Goal: Information Seeking & Learning: Learn about a topic

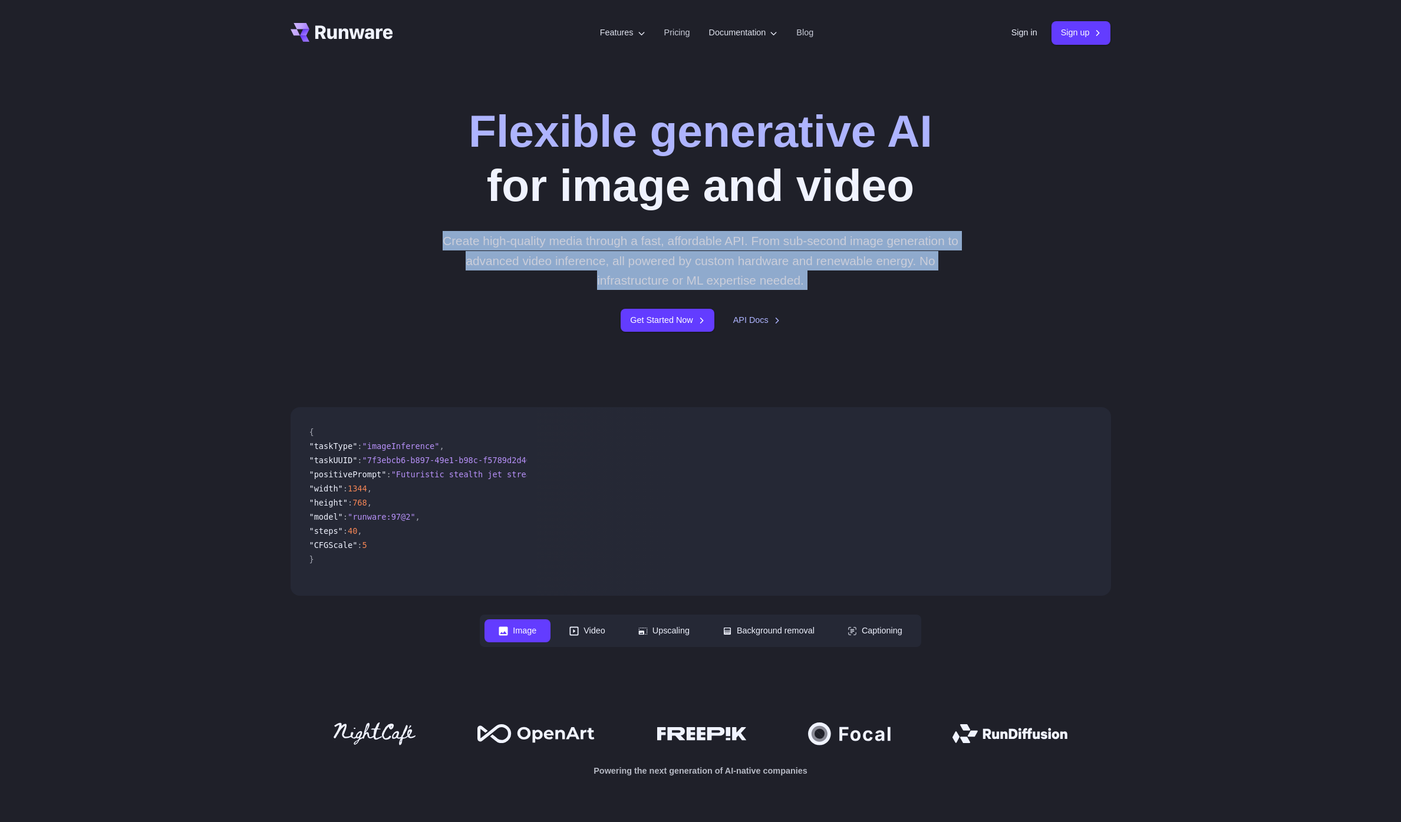
click at [788, 256] on p "Create high-quality media through a fast, affordable API. From sub-second image…" at bounding box center [700, 260] width 525 height 59
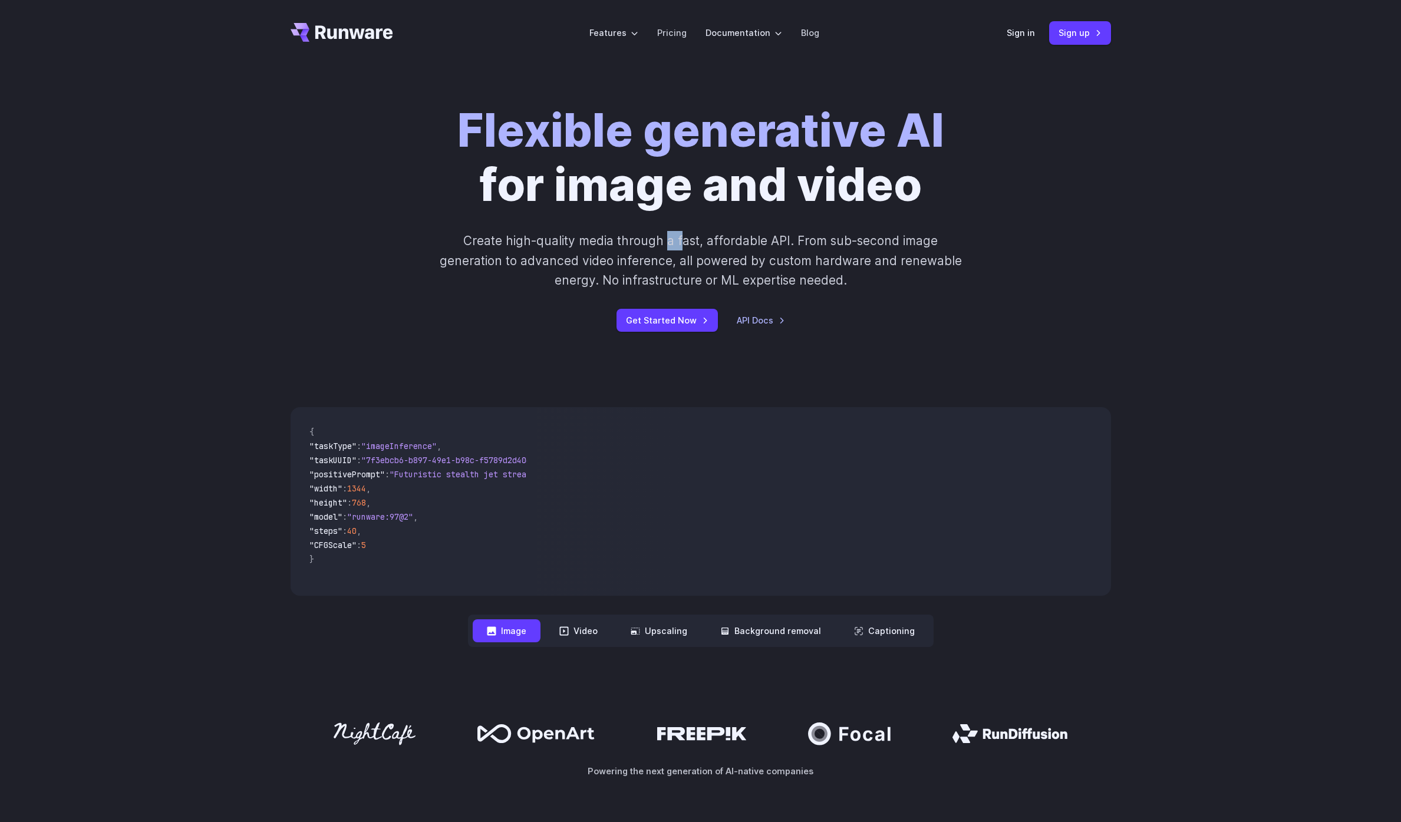
click at [668, 244] on p "Create high-quality media through a fast, affordable API. From sub-second image…" at bounding box center [700, 260] width 525 height 59
click at [681, 35] on link "Pricing" at bounding box center [671, 33] width 29 height 14
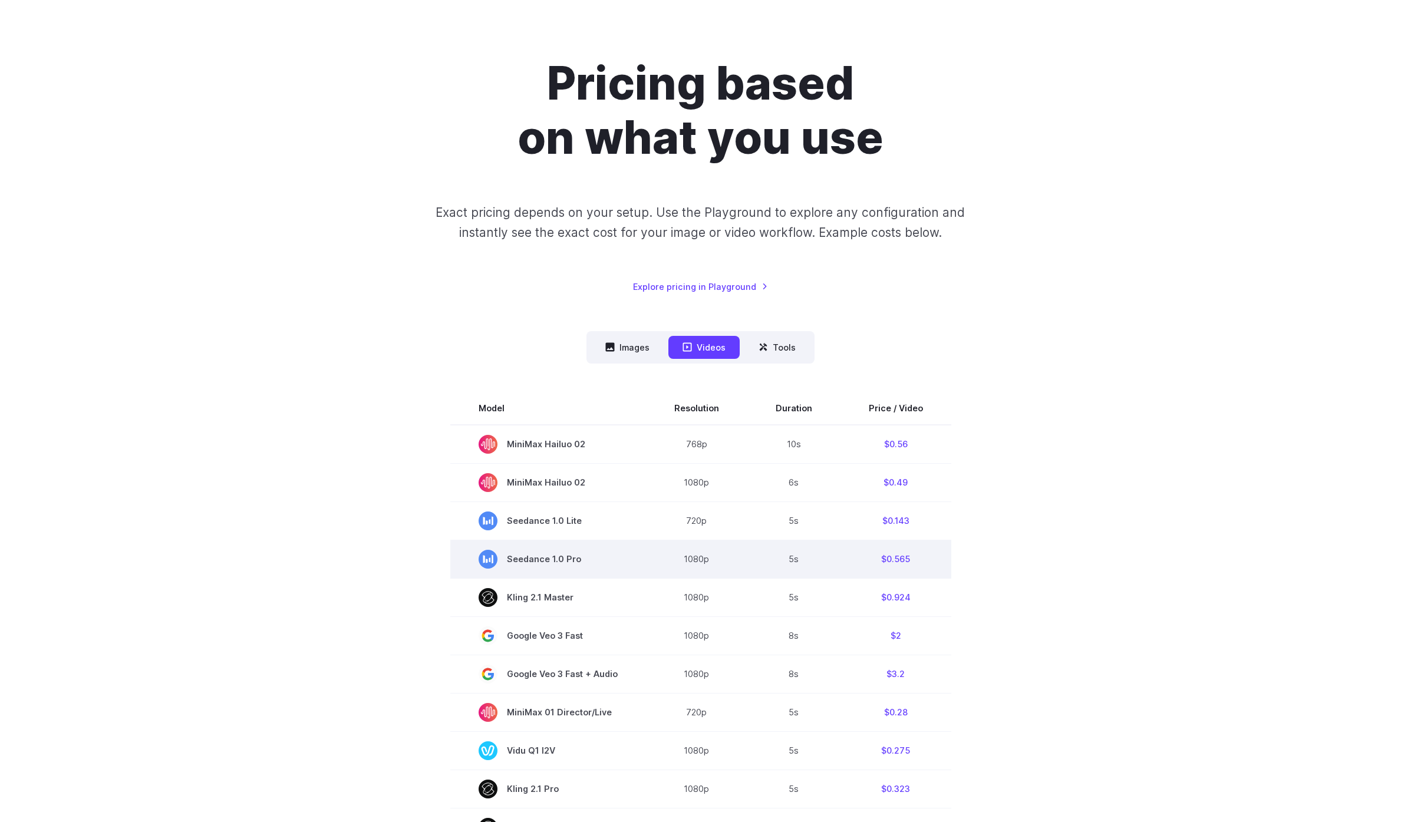
scroll to position [67, 0]
click at [892, 561] on td "$0.565" at bounding box center [896, 558] width 111 height 38
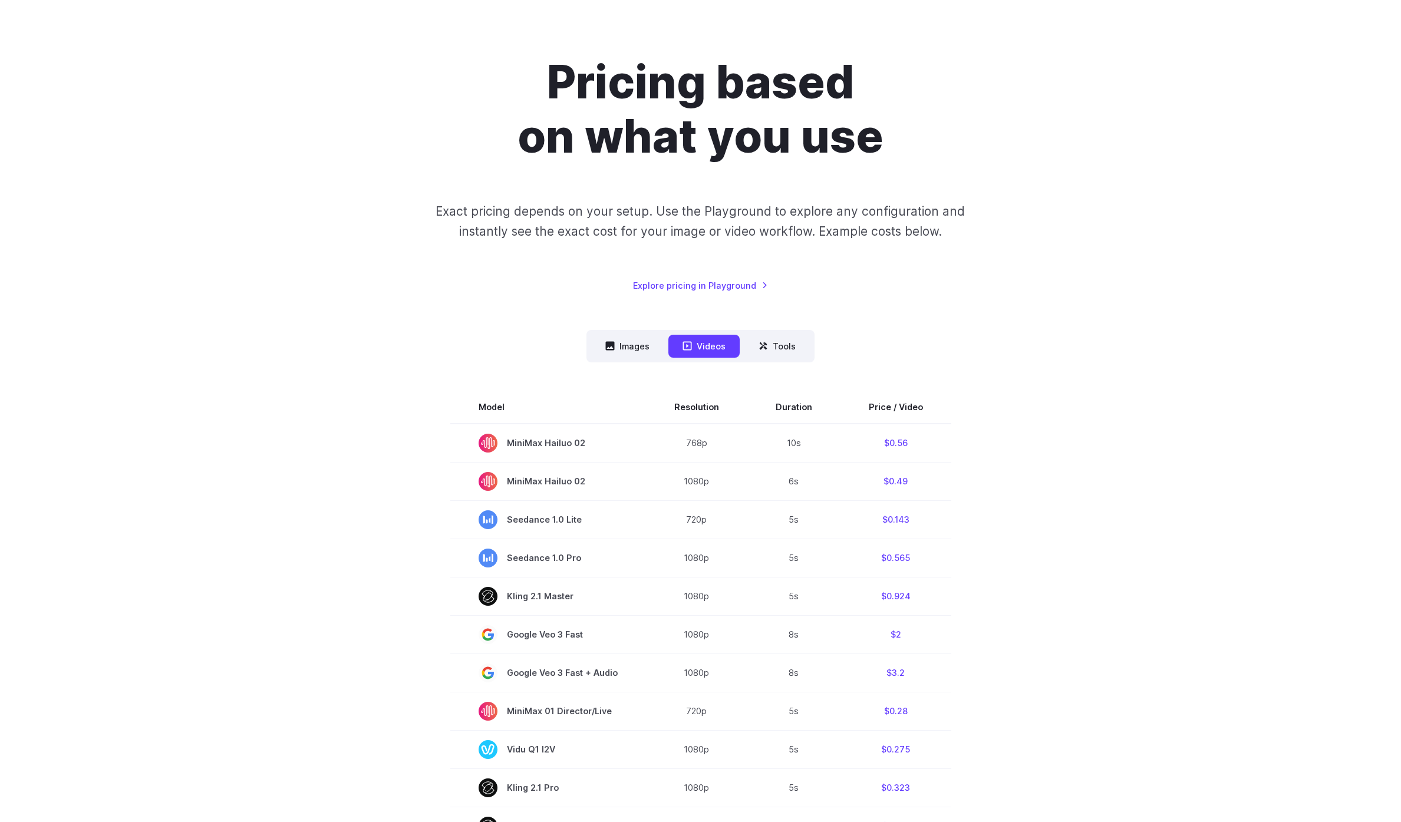
click at [340, 443] on section "Model Resolution Duration Price / Video MiniMax Hailuo 02 768p 10s $0.56 MiniMa…" at bounding box center [701, 790] width 821 height 799
click at [180, 237] on div "Pricing based on what you use Exact pricing depends on your setup. Use the Play…" at bounding box center [700, 649] width 1401 height 1301
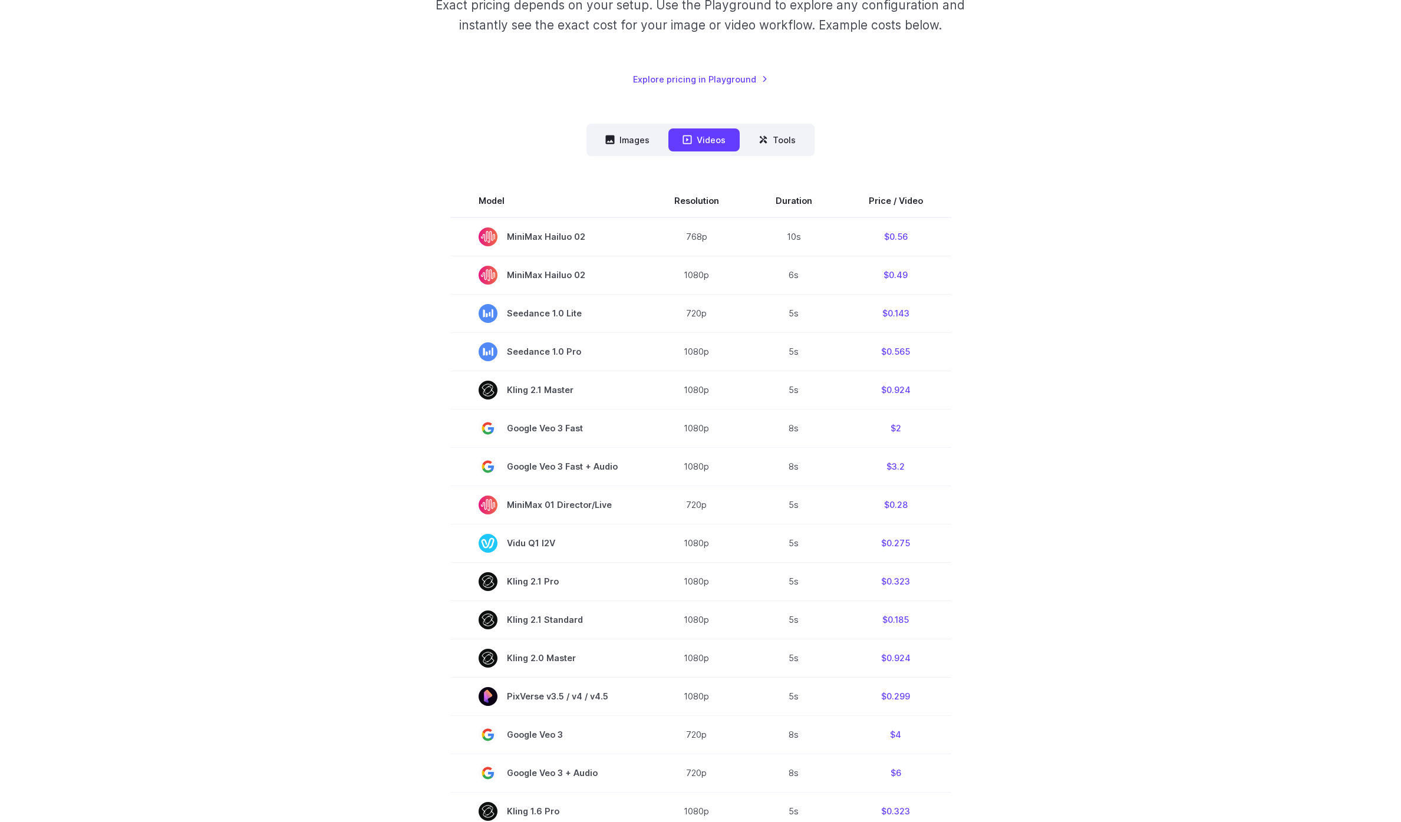
scroll to position [307, 0]
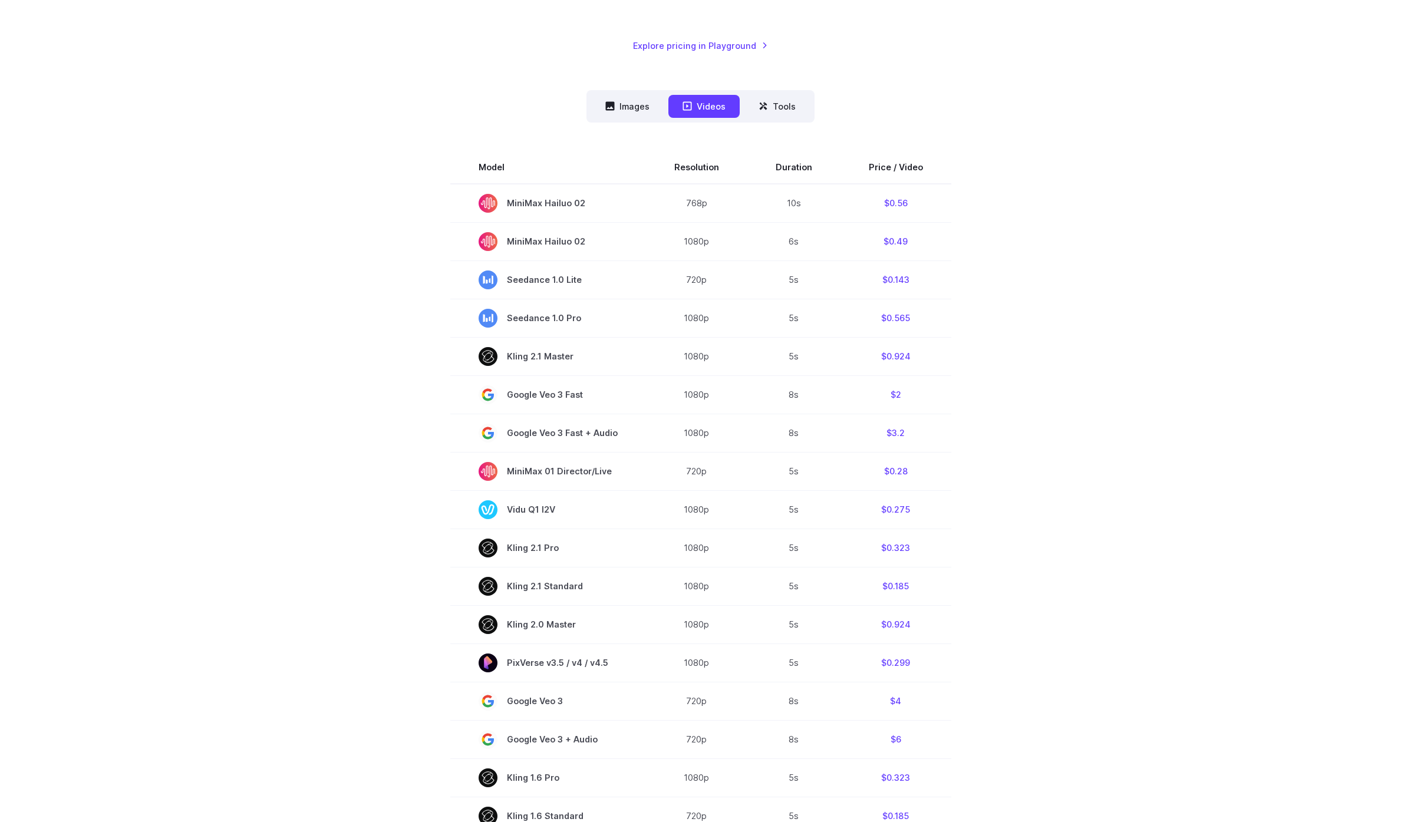
drag, startPoint x: 307, startPoint y: 332, endPoint x: 248, endPoint y: 323, distance: 60.3
click at [307, 332] on section "Model Resolution Duration Price / Video MiniMax Hailuo 02 768p 10s $0.56 MiniMa…" at bounding box center [701, 550] width 821 height 799
click at [845, 299] on td "$0.565" at bounding box center [896, 318] width 111 height 38
drag, startPoint x: 510, startPoint y: 317, endPoint x: 563, endPoint y: 317, distance: 52.5
click at [563, 317] on span "Seedance 1.0 Pro" at bounding box center [548, 318] width 139 height 19
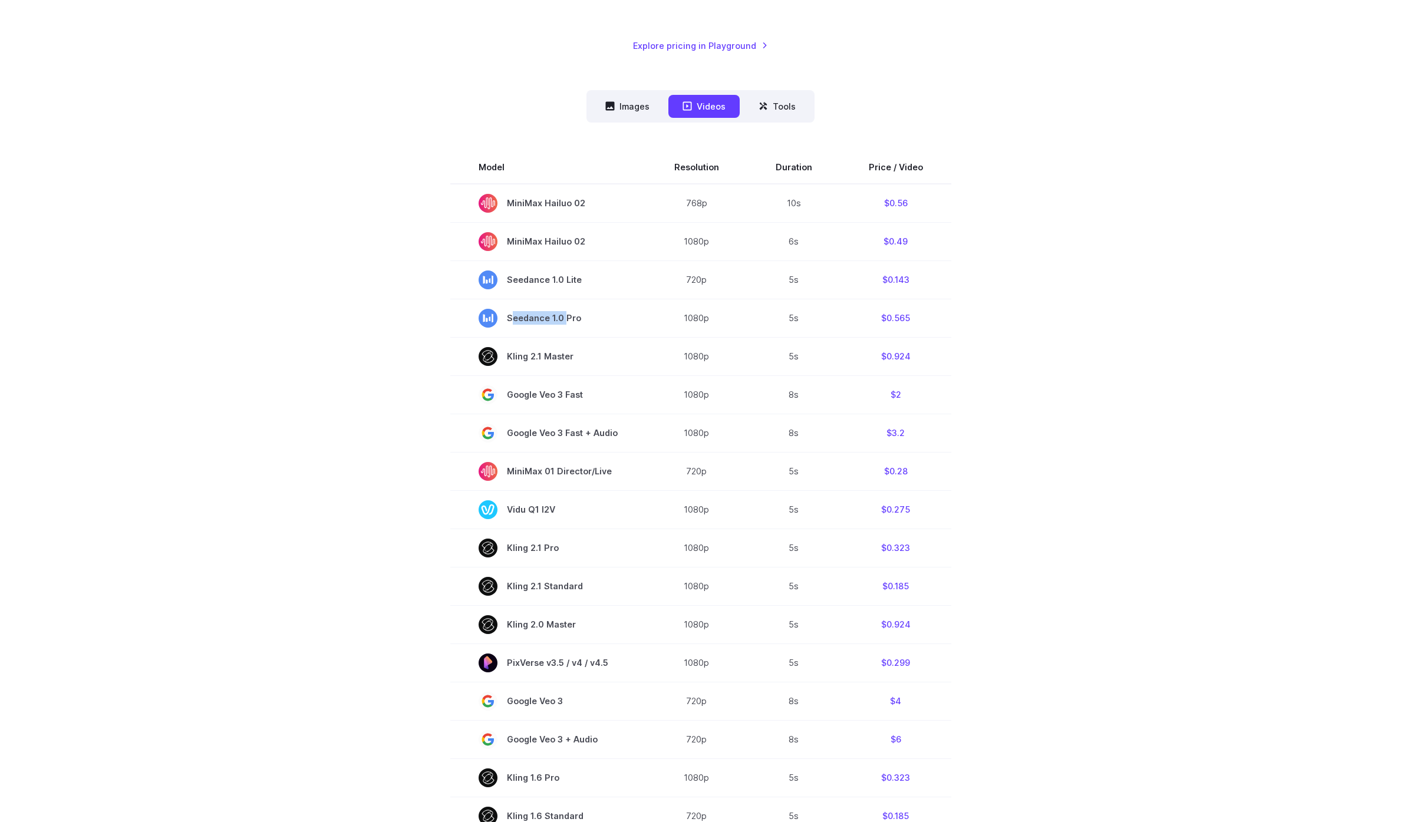
copy span "Seedance 1.0"
click at [359, 416] on section "Model Resolution Duration Price / Video MiniMax Hailuo 02 768p 10s $0.56 MiniMa…" at bounding box center [701, 550] width 821 height 799
